Goal: Check status: Check status

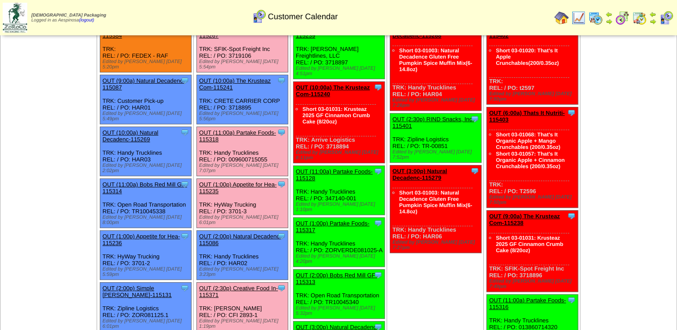
scroll to position [90, 0]
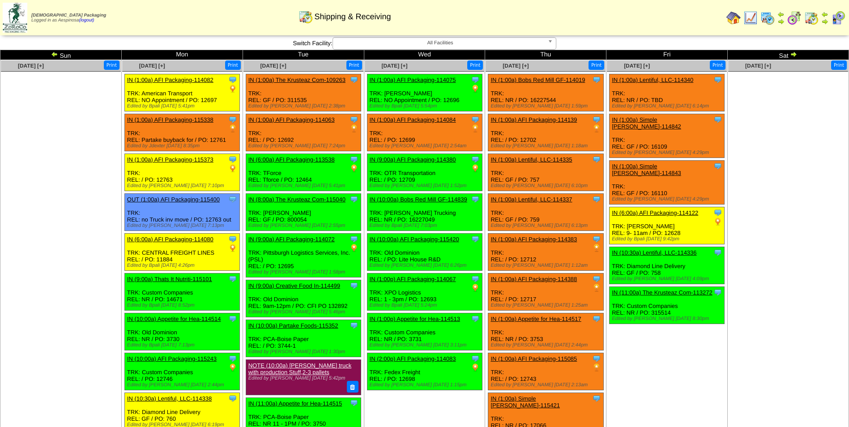
click at [793, 290] on td "Aug 16 [+] Print" at bounding box center [788, 310] width 121 height 500
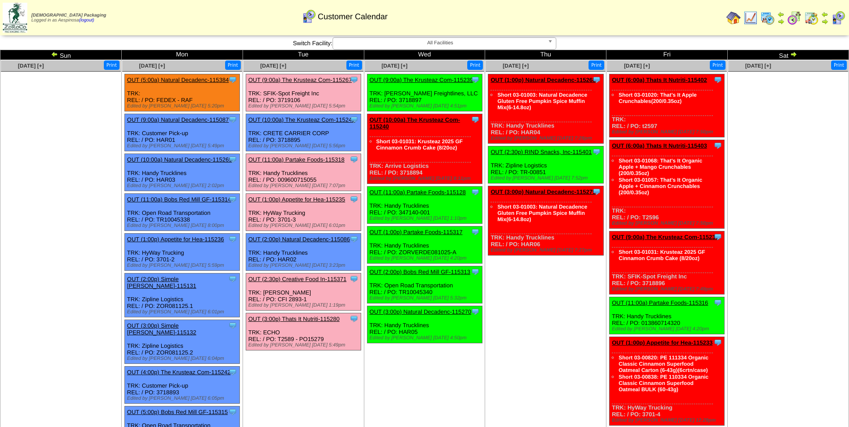
click at [566, 309] on td "[DATE] [+] Print Clone Item OUT (1:00p) Natural Decadenc-115268 Natural Decaden…" at bounding box center [545, 317] width 121 height 514
